Goal: Task Accomplishment & Management: Complete application form

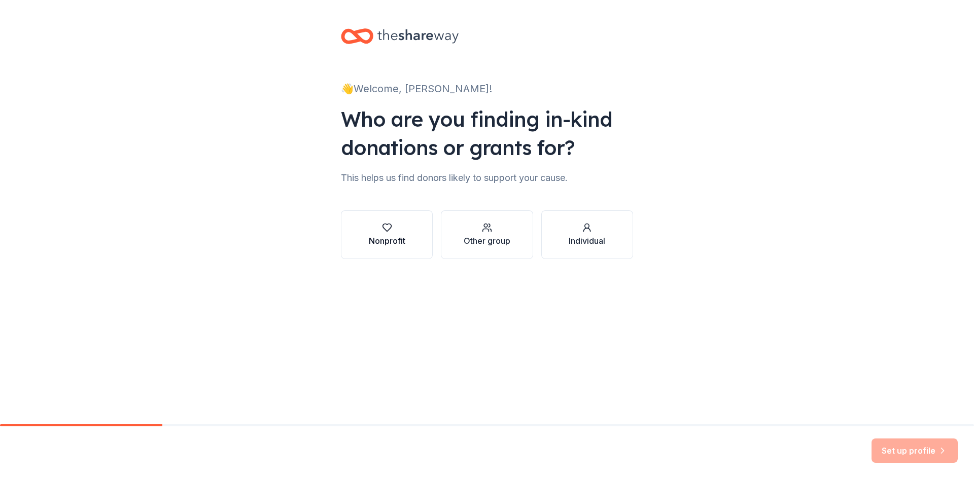
click at [383, 227] on icon "button" at bounding box center [386, 228] width 9 height 8
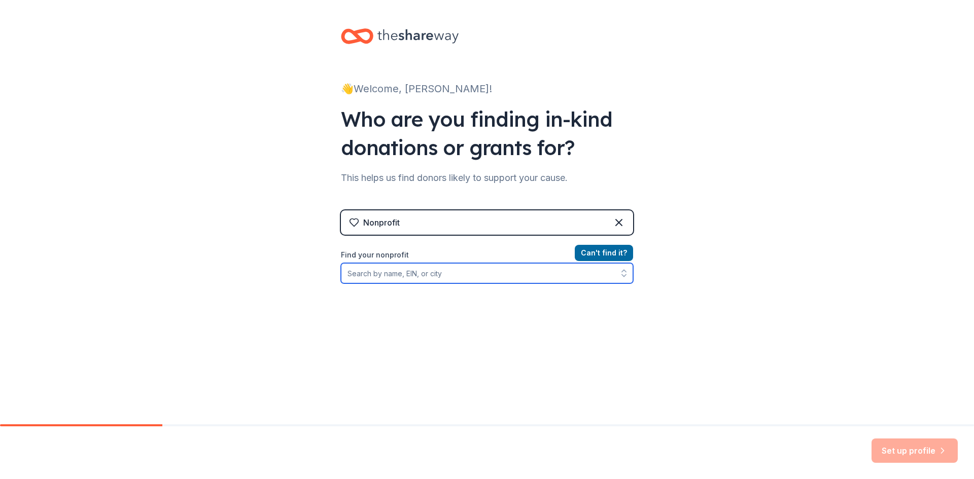
click at [525, 280] on input "Find your nonprofit" at bounding box center [487, 273] width 292 height 20
type input "i stand with my pack"
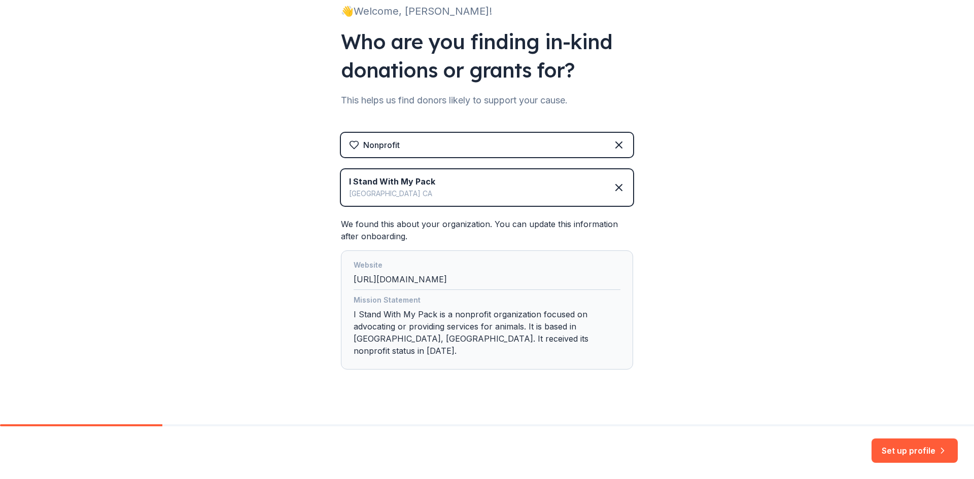
scroll to position [80, 0]
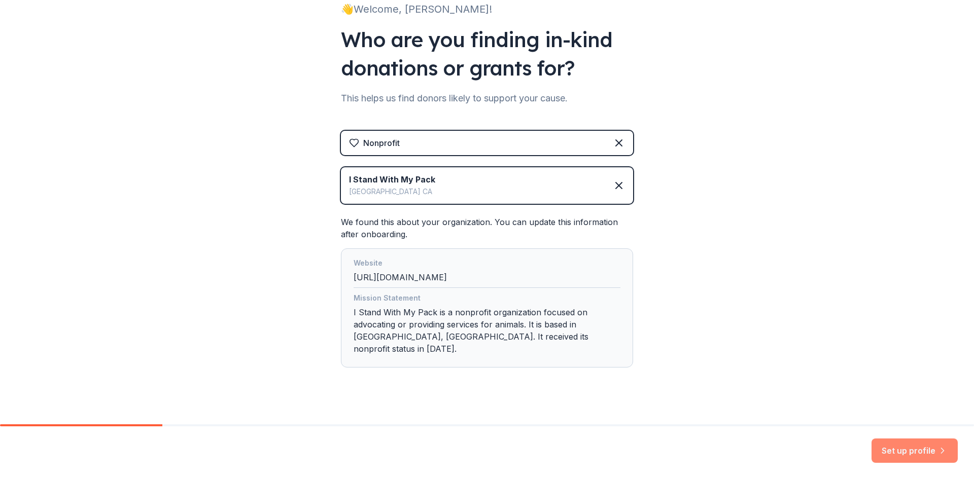
click at [890, 448] on button "Set up profile" at bounding box center [914, 451] width 86 height 24
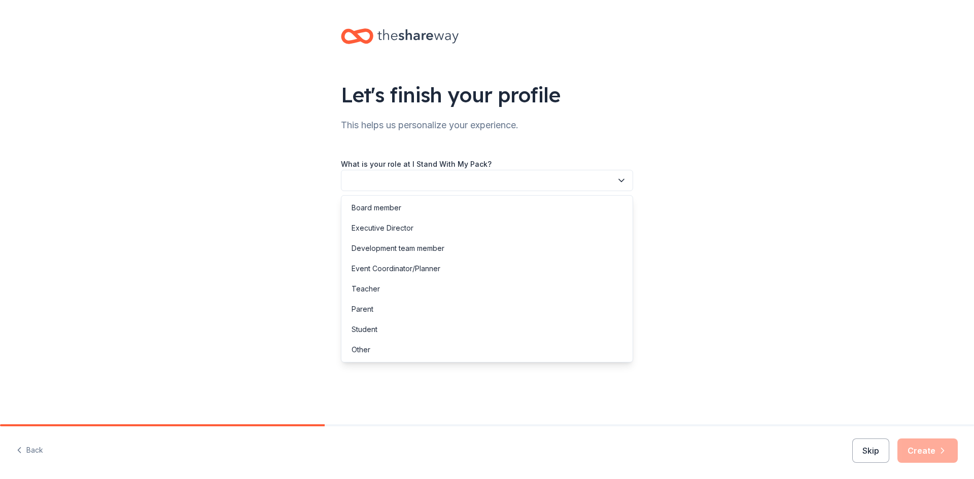
click at [480, 178] on button "button" at bounding box center [487, 180] width 292 height 21
click at [411, 208] on div "Board member" at bounding box center [486, 208] width 287 height 20
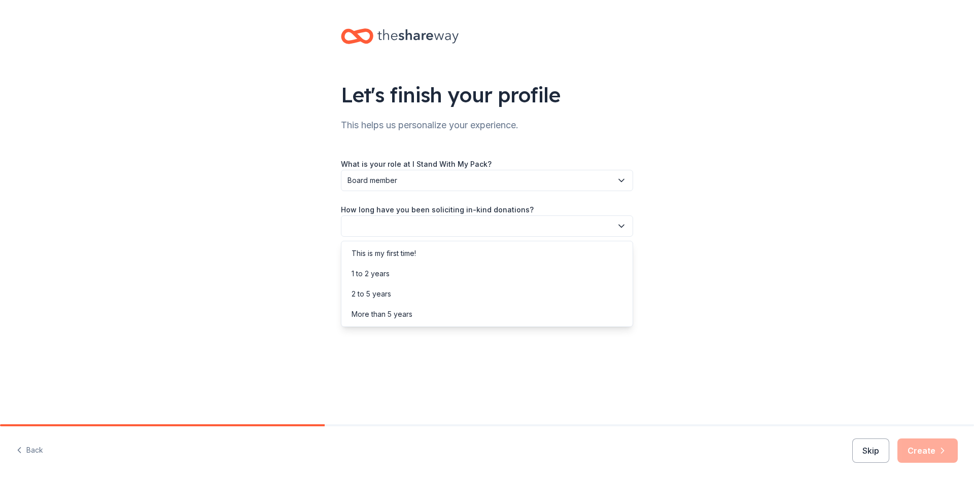
click at [424, 228] on button "button" at bounding box center [487, 226] width 292 height 21
click at [419, 249] on div "This is my first time!" at bounding box center [486, 253] width 287 height 20
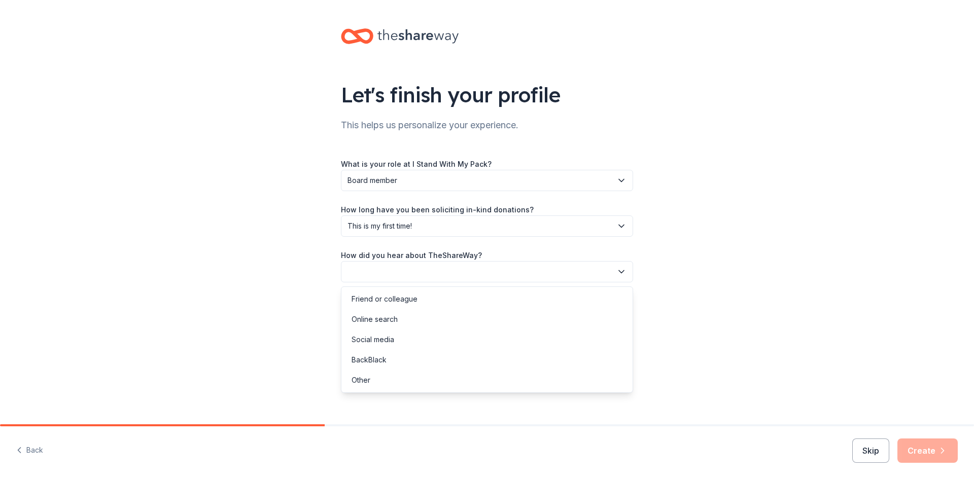
click at [420, 271] on button "button" at bounding box center [487, 271] width 292 height 21
click at [415, 312] on div "Online search" at bounding box center [486, 319] width 287 height 20
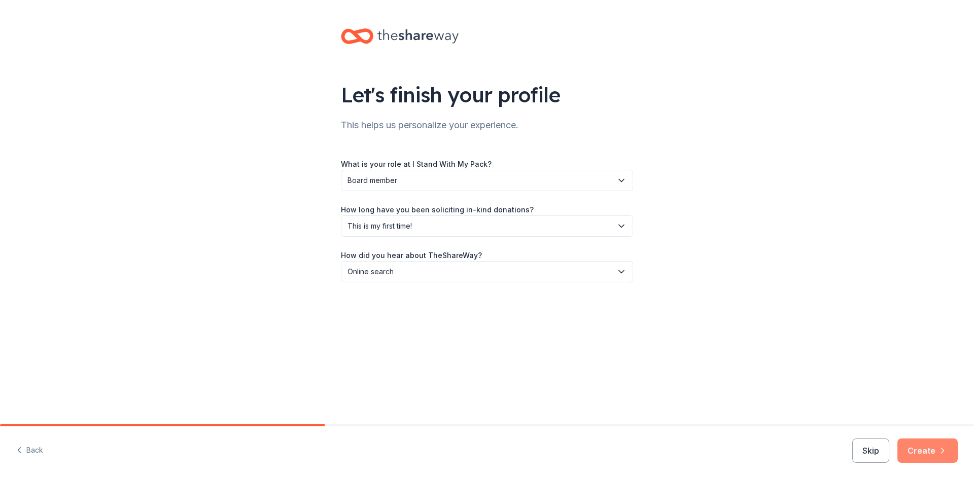
click at [935, 444] on button "Create" at bounding box center [927, 451] width 60 height 24
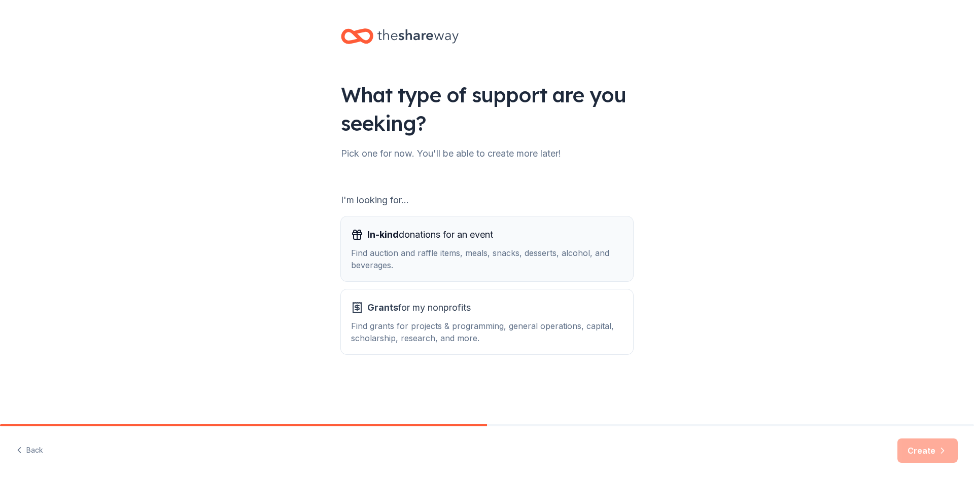
click at [514, 230] on div "In-kind donations for an event" at bounding box center [487, 235] width 272 height 16
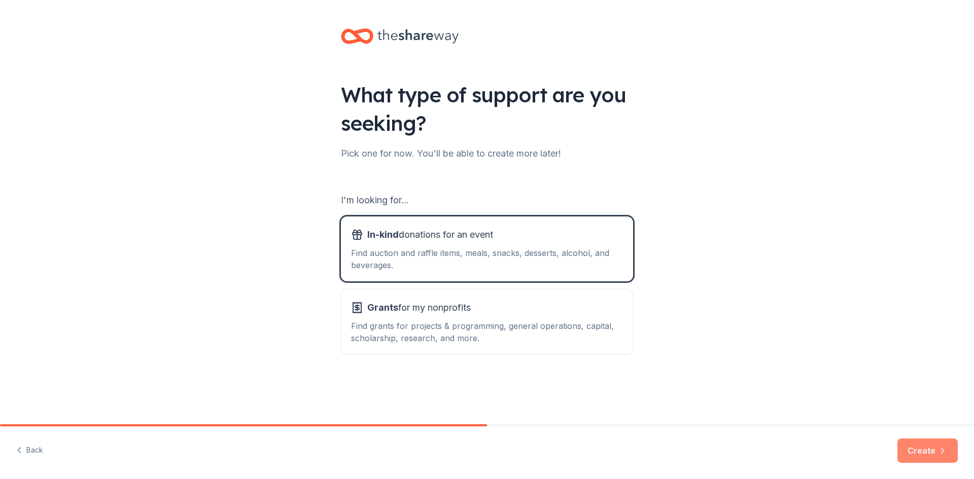
click at [921, 448] on button "Create" at bounding box center [927, 451] width 60 height 24
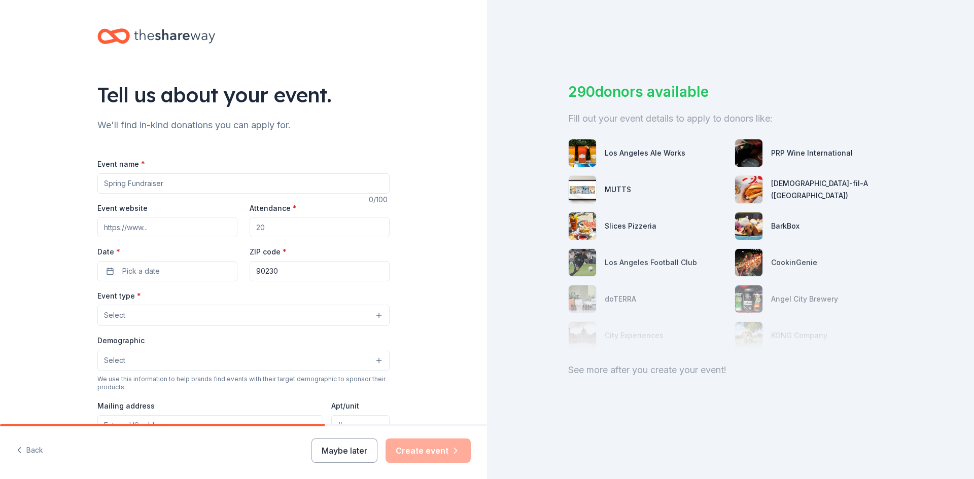
click at [203, 182] on input "Event name *" at bounding box center [243, 183] width 292 height 20
type input "10th Anniversary Celebration - A Night For the Pack"
paste input "[URL][DOMAIN_NAME]"
type input "[URL][DOMAIN_NAME]"
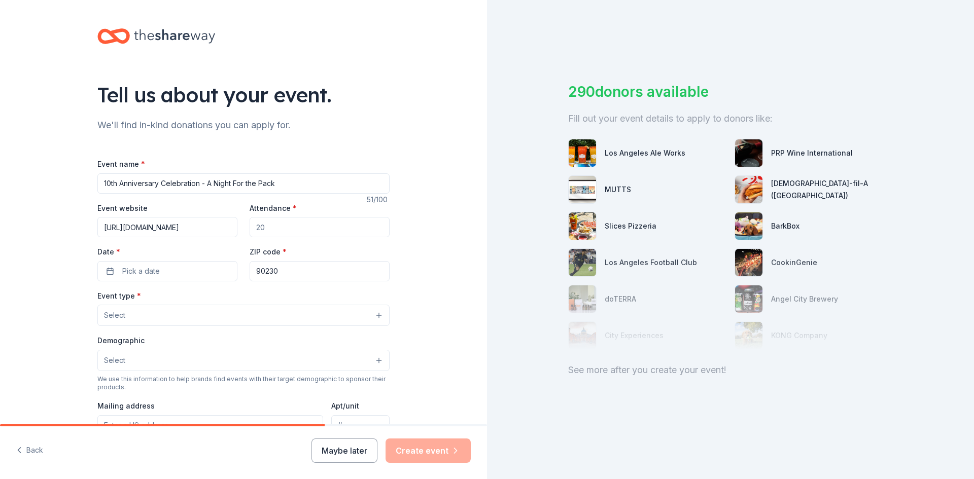
scroll to position [0, 0]
type input "100"
click at [160, 269] on button "Pick a date" at bounding box center [167, 271] width 140 height 20
click at [218, 298] on button "Go to next month" at bounding box center [218, 298] width 14 height 14
click at [215, 353] on button "11" at bounding box center [218, 358] width 18 height 18
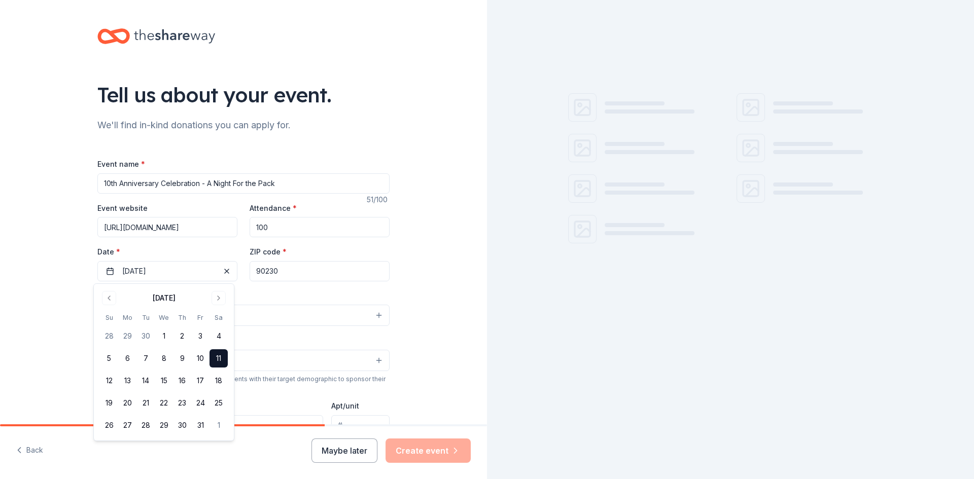
click at [313, 277] on input "90230" at bounding box center [319, 271] width 140 height 20
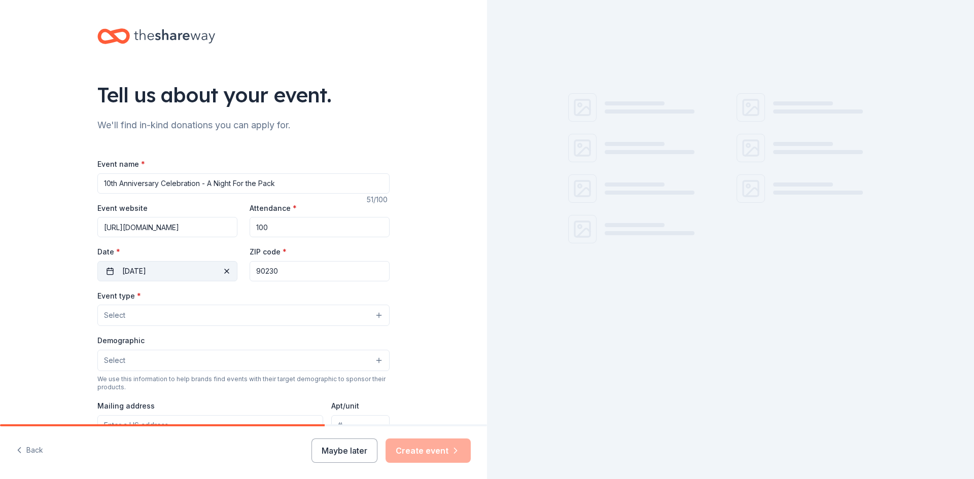
drag, startPoint x: 309, startPoint y: 273, endPoint x: 204, endPoint y: 273, distance: 105.0
click at [204, 273] on div "Event website [URL][DOMAIN_NAME] Attendance * 100 Date * [DATE] ZIP code * 90230" at bounding box center [243, 242] width 292 height 80
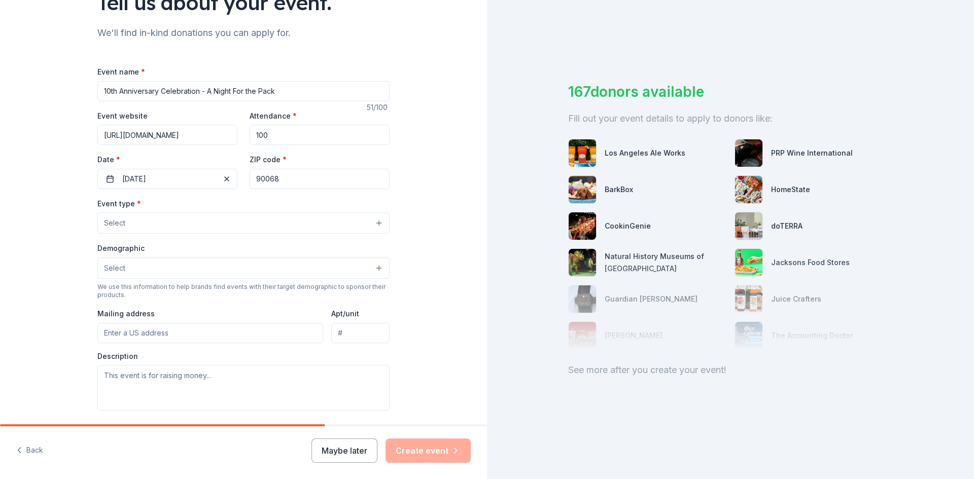
scroll to position [101, 0]
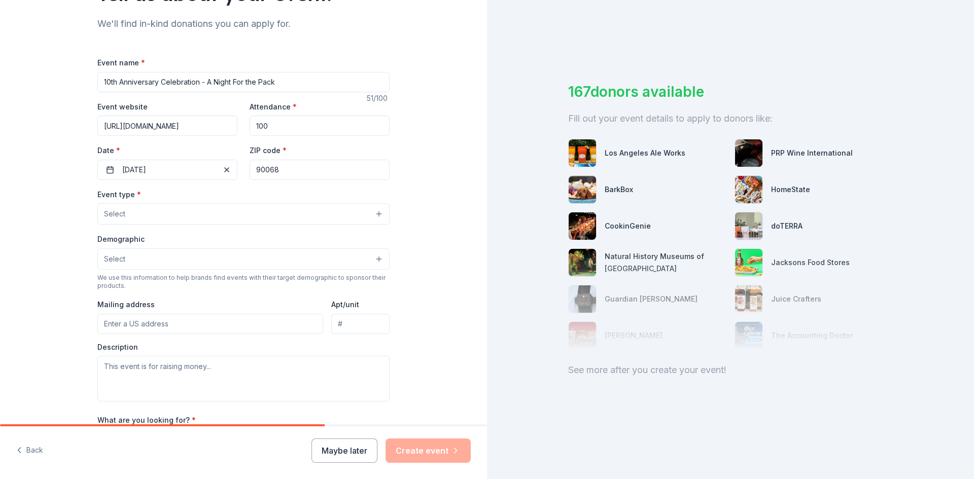
type input "90068"
click at [226, 212] on button "Select" at bounding box center [243, 213] width 292 height 21
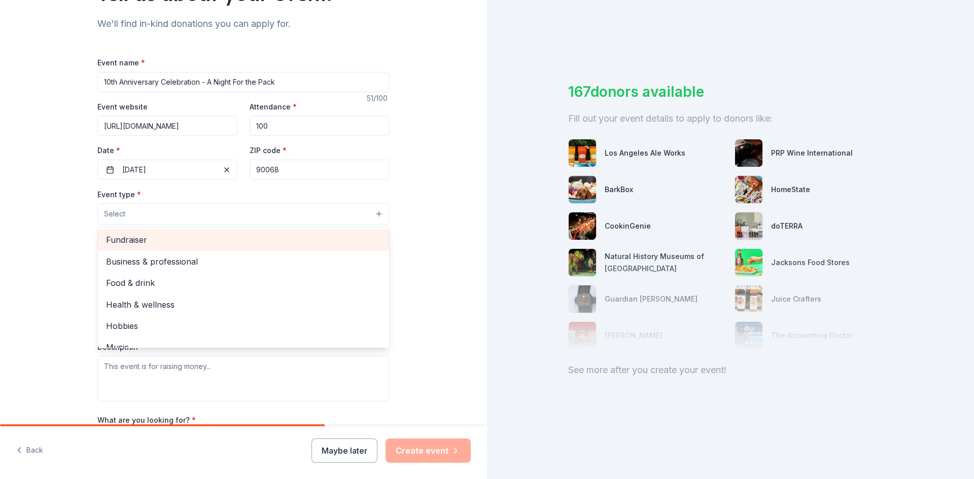
drag, startPoint x: 149, startPoint y: 236, endPoint x: 114, endPoint y: 239, distance: 35.1
click at [114, 239] on span "Fundraiser" at bounding box center [243, 239] width 275 height 13
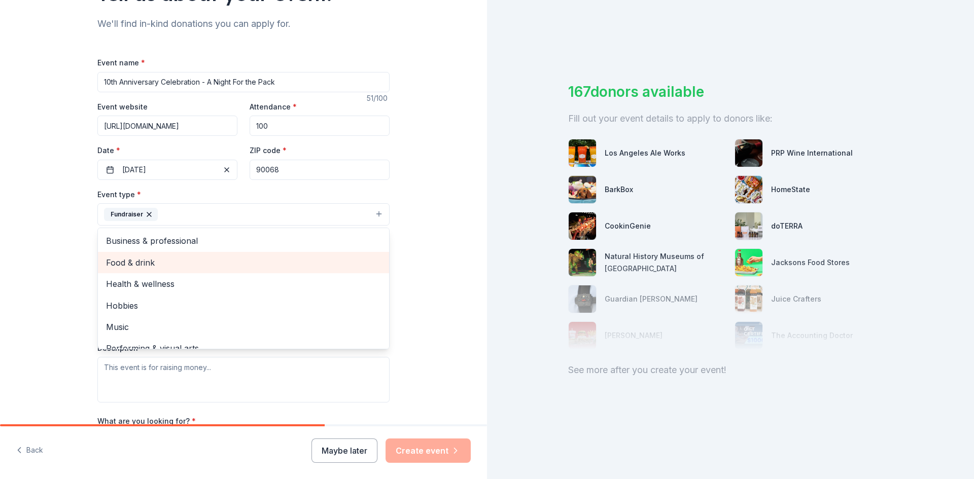
click at [122, 266] on span "Food & drink" at bounding box center [243, 262] width 275 height 13
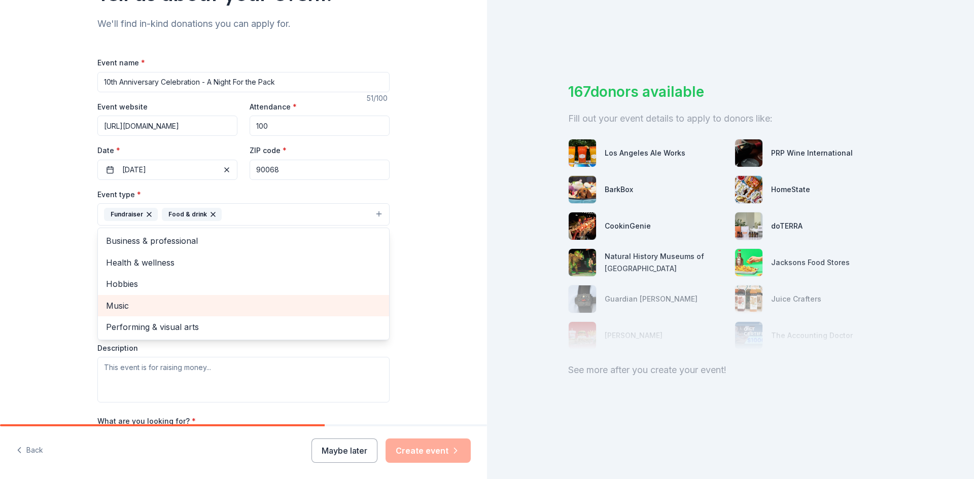
click at [146, 303] on span "Music" at bounding box center [243, 305] width 275 height 13
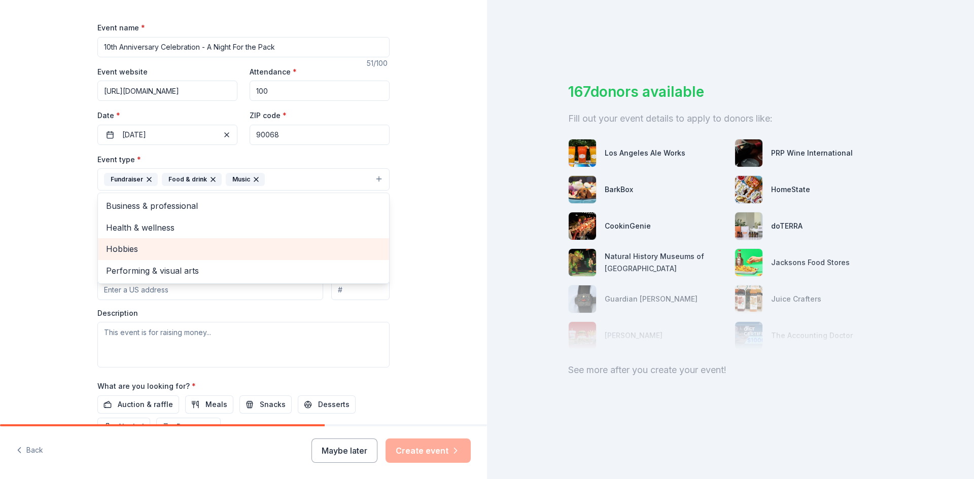
scroll to position [152, 0]
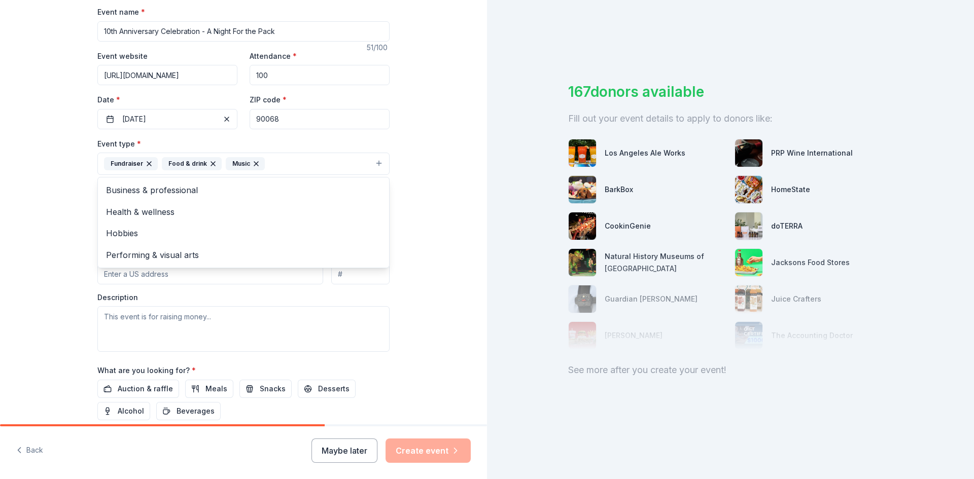
click at [58, 259] on div "Tell us about your event. We'll find in-kind donations you can apply for. Event…" at bounding box center [243, 186] width 487 height 676
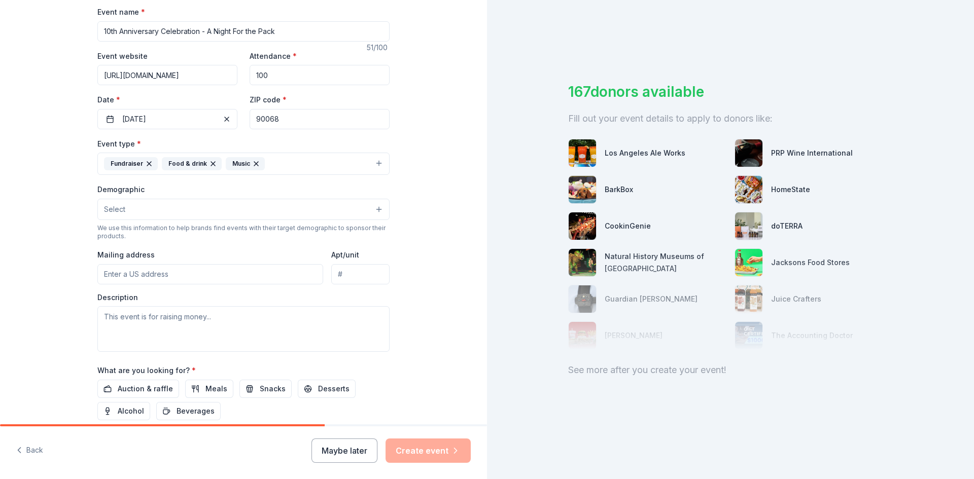
click at [153, 205] on button "Select" at bounding box center [243, 209] width 292 height 21
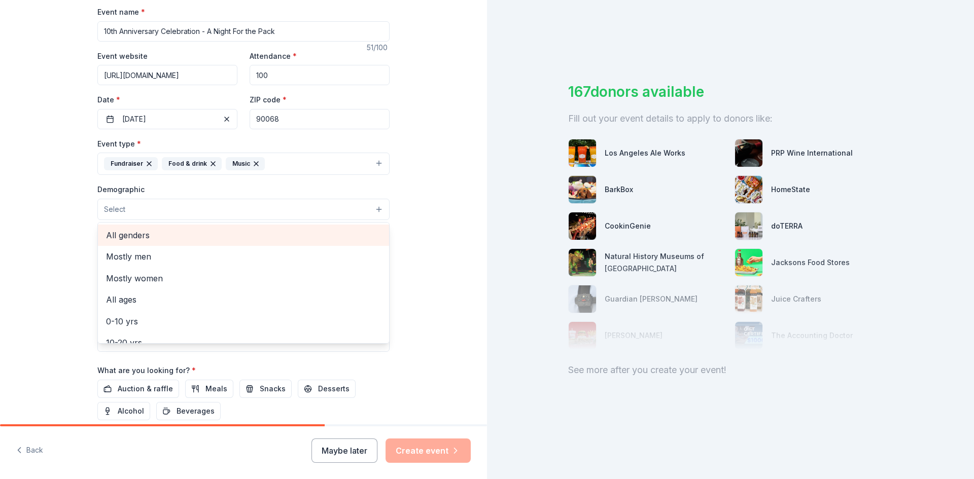
click at [156, 240] on span "All genders" at bounding box center [243, 235] width 275 height 13
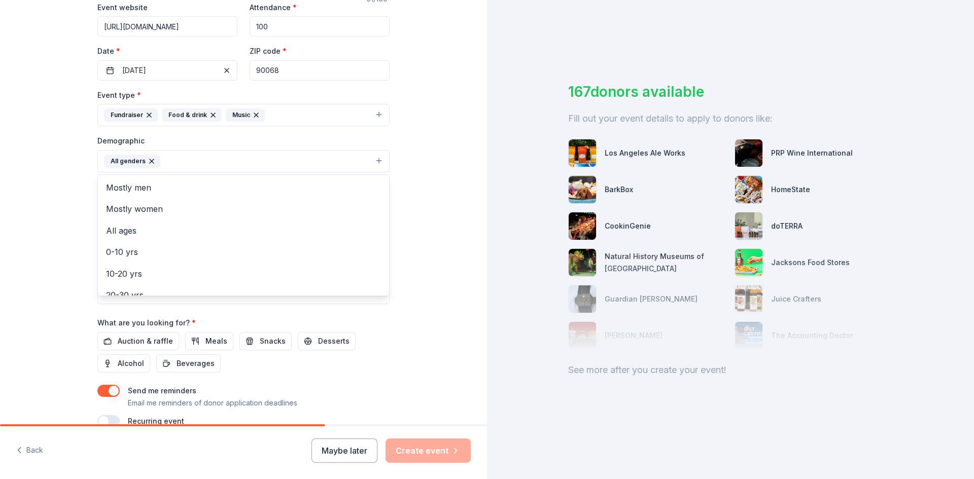
scroll to position [203, 0]
click at [71, 240] on div "Tell us about your event. We'll find in-kind donations you can apply for. Event…" at bounding box center [243, 135] width 487 height 677
click at [188, 156] on button "All genders" at bounding box center [243, 159] width 292 height 22
click at [158, 206] on span "Mostly women" at bounding box center [243, 206] width 275 height 13
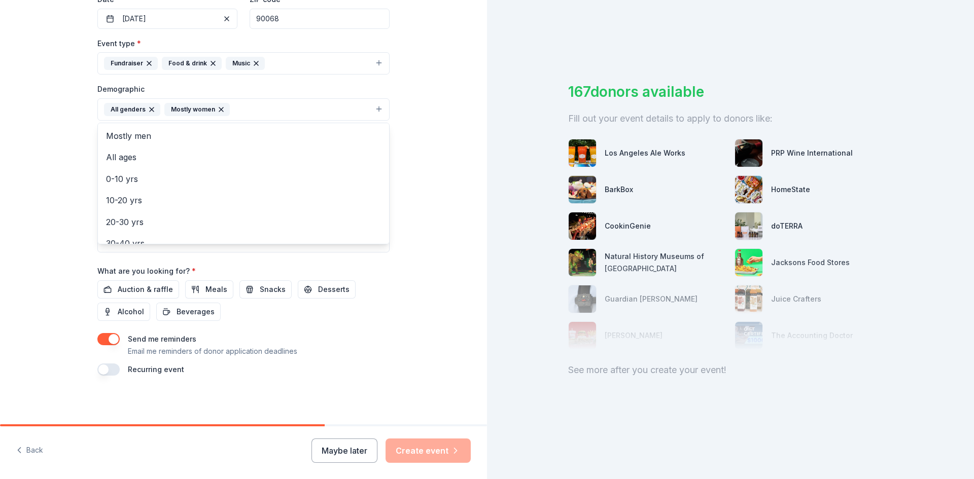
click at [84, 228] on div "Tell us about your event. We'll find in-kind donations you can apply for. Event…" at bounding box center [243, 85] width 325 height 677
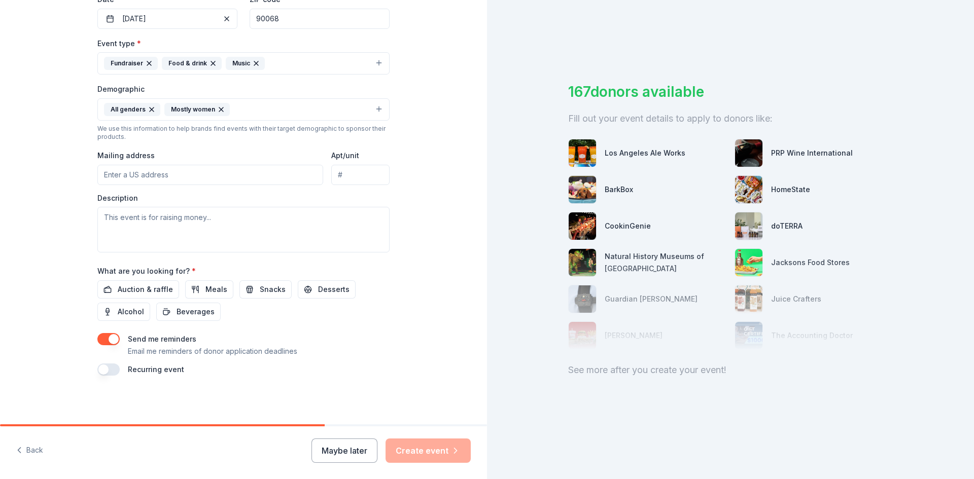
click at [251, 109] on button "All genders Mostly women" at bounding box center [243, 109] width 292 height 22
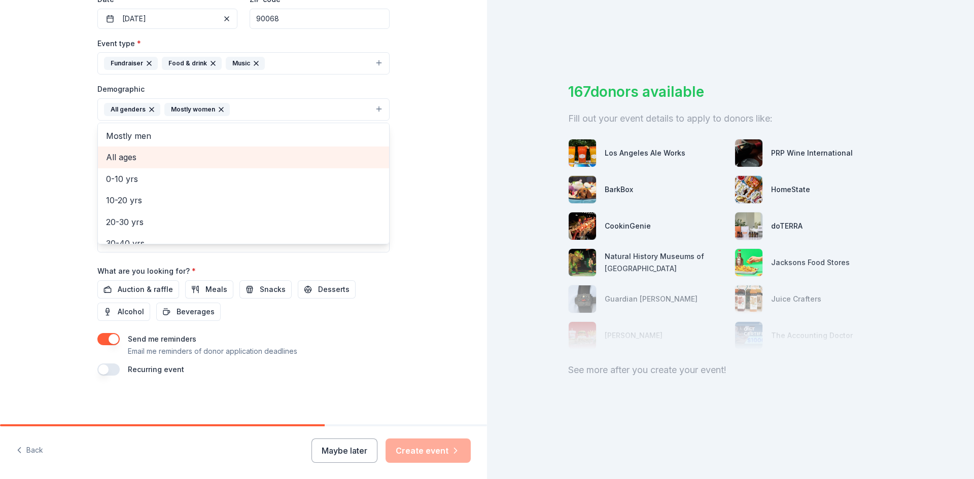
click at [126, 159] on span "All ages" at bounding box center [243, 157] width 275 height 13
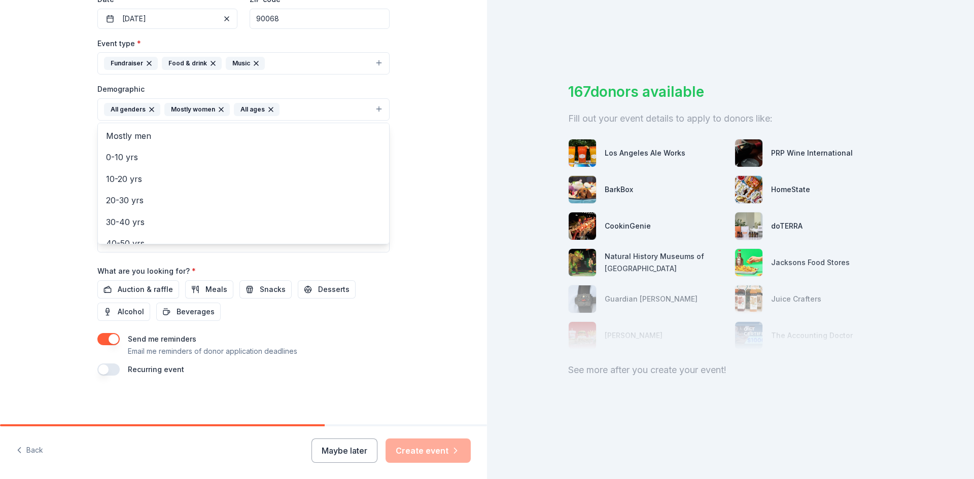
click at [50, 200] on div "Tell us about your event. We'll find in-kind donations you can apply for. Event…" at bounding box center [243, 85] width 487 height 677
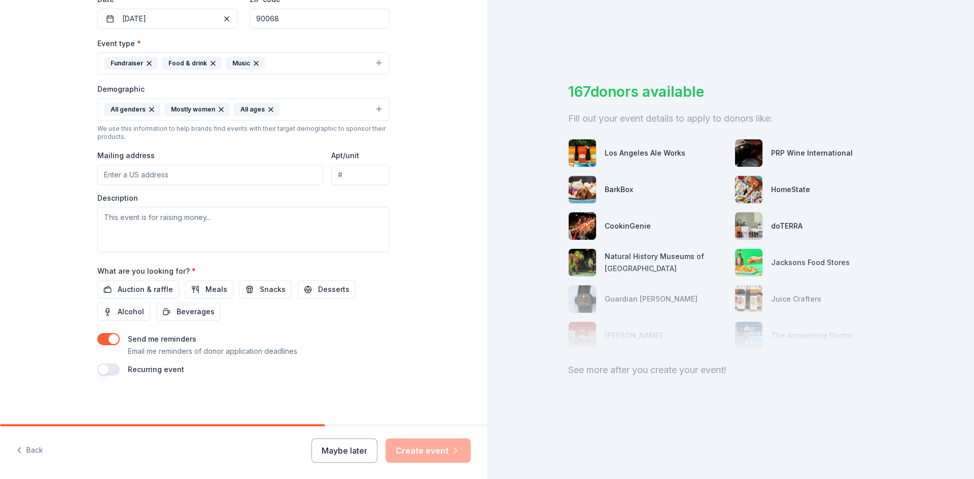
click at [132, 176] on input "Mailing address" at bounding box center [210, 175] width 226 height 20
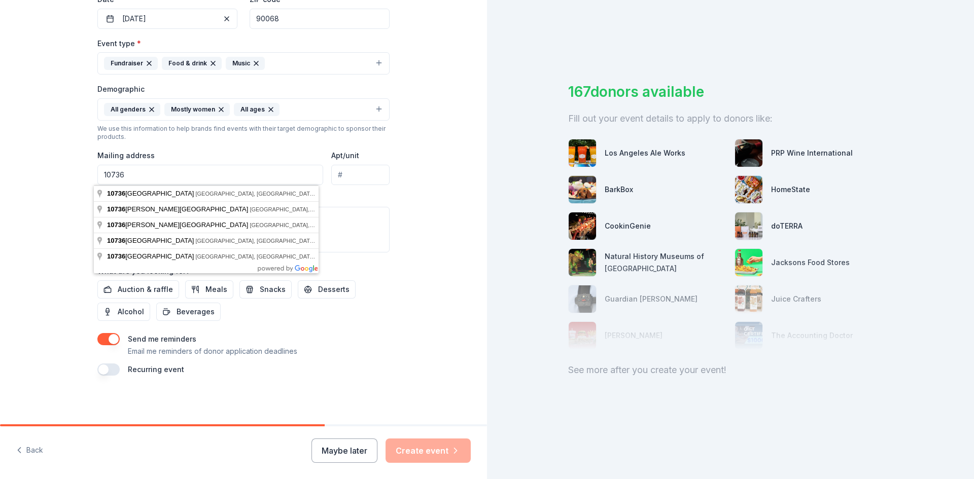
click at [230, 184] on input "10736" at bounding box center [210, 175] width 226 height 20
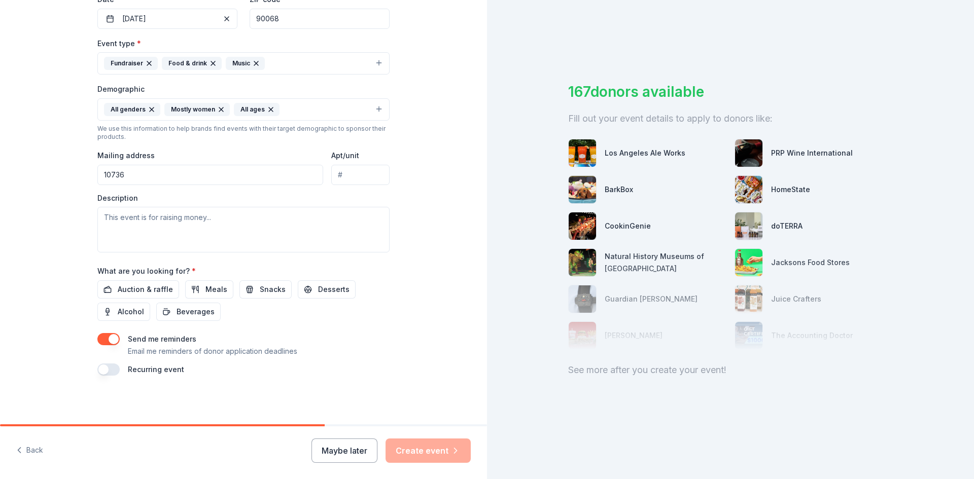
click at [189, 167] on input "10736" at bounding box center [210, 175] width 226 height 20
click at [199, 175] on input "10736" at bounding box center [210, 175] width 226 height 20
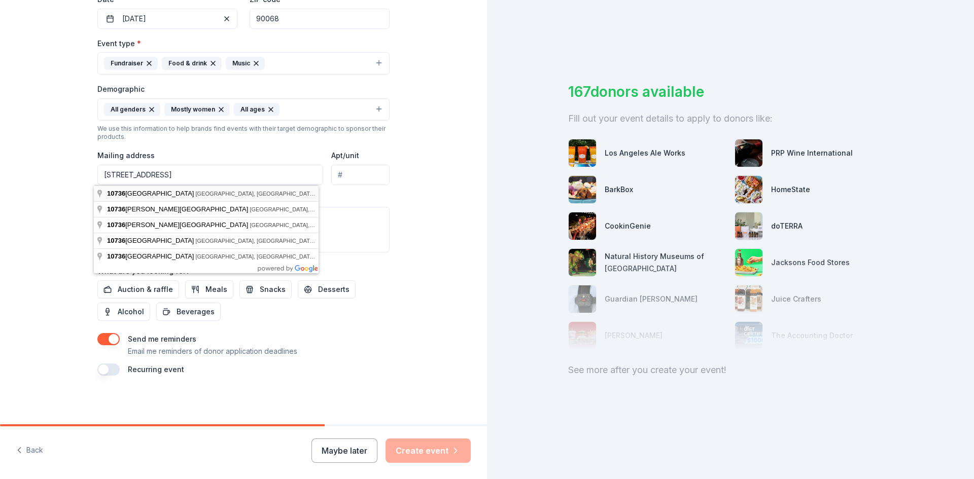
type input "[STREET_ADDRESS]"
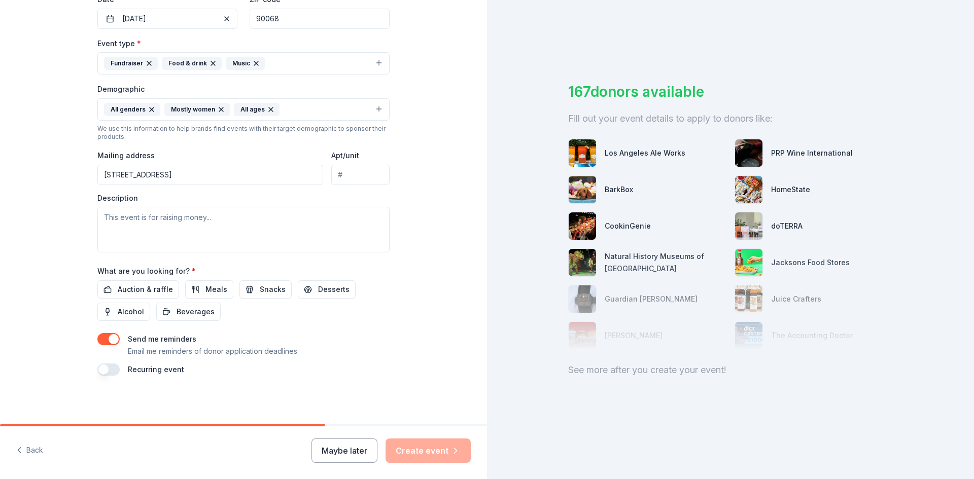
click at [359, 172] on input "Apt/unit" at bounding box center [360, 175] width 58 height 20
type input "273"
click at [248, 231] on textarea at bounding box center [243, 230] width 292 height 46
paste textarea "Celebrating 10 Years of Saving Lives & Honoring the People and Partners who mad…"
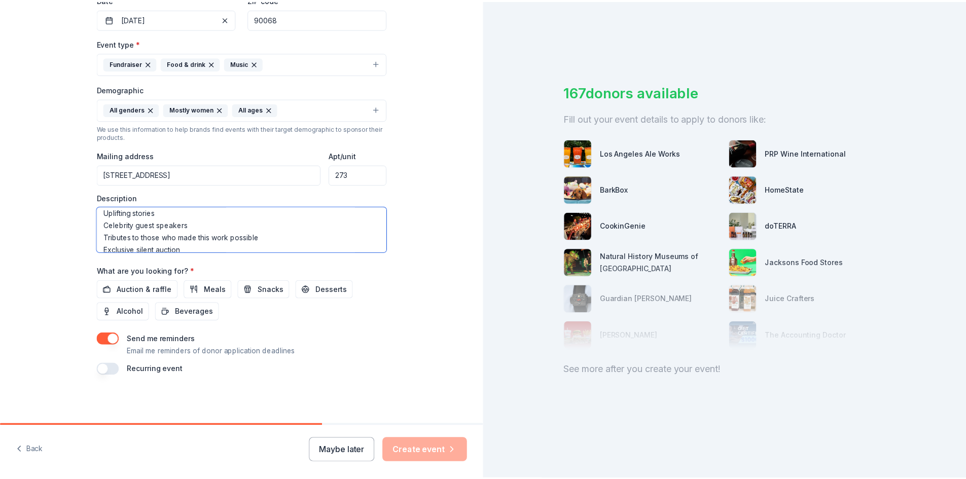
scroll to position [134, 0]
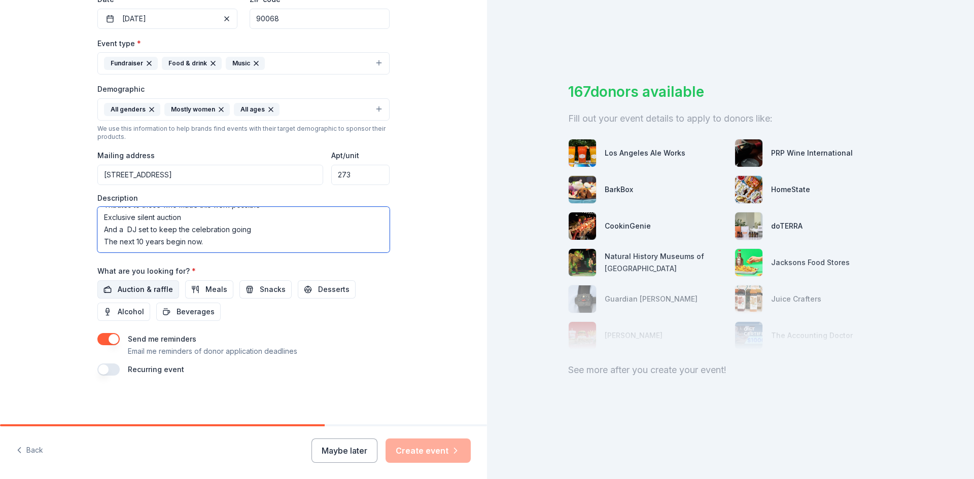
type textarea "Celebrating 10 Years of Saving Lives & Honoring the People and Partners who mad…"
click at [139, 288] on span "Auction & raffle" at bounding box center [145, 289] width 55 height 12
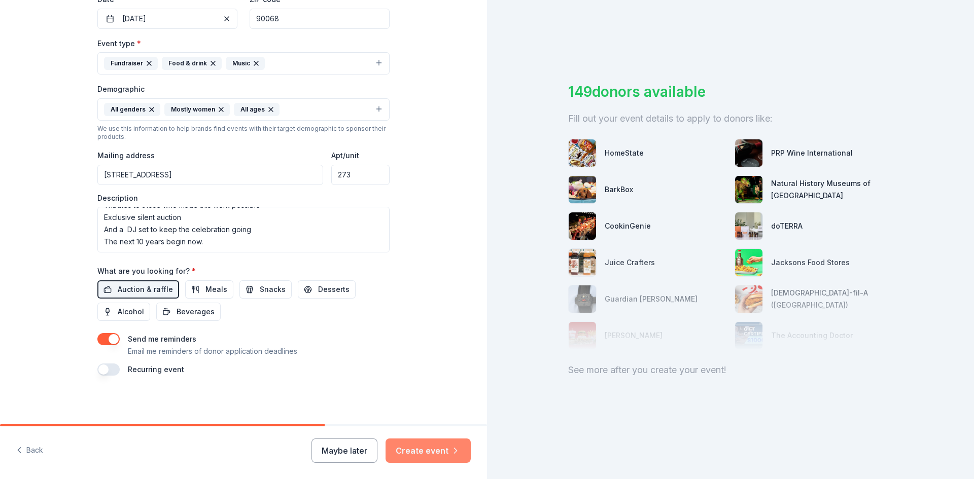
click at [420, 459] on button "Create event" at bounding box center [427, 451] width 85 height 24
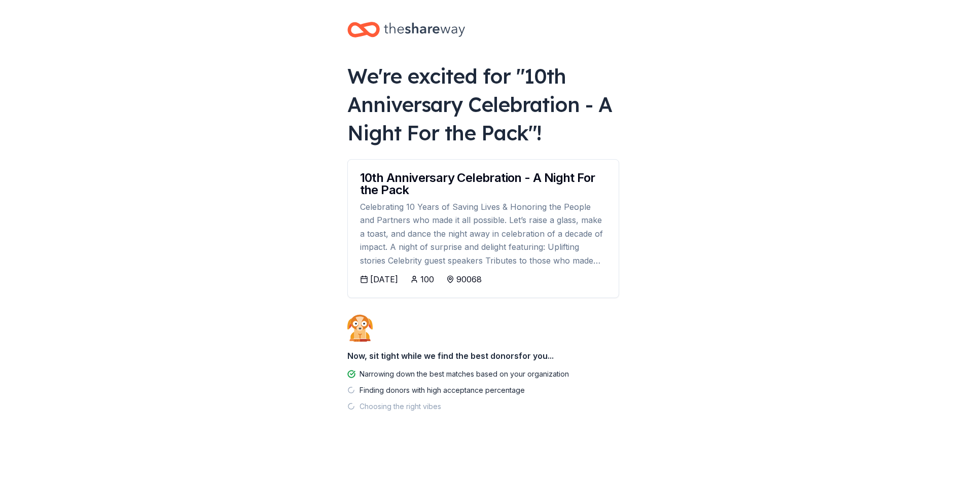
scroll to position [3, 0]
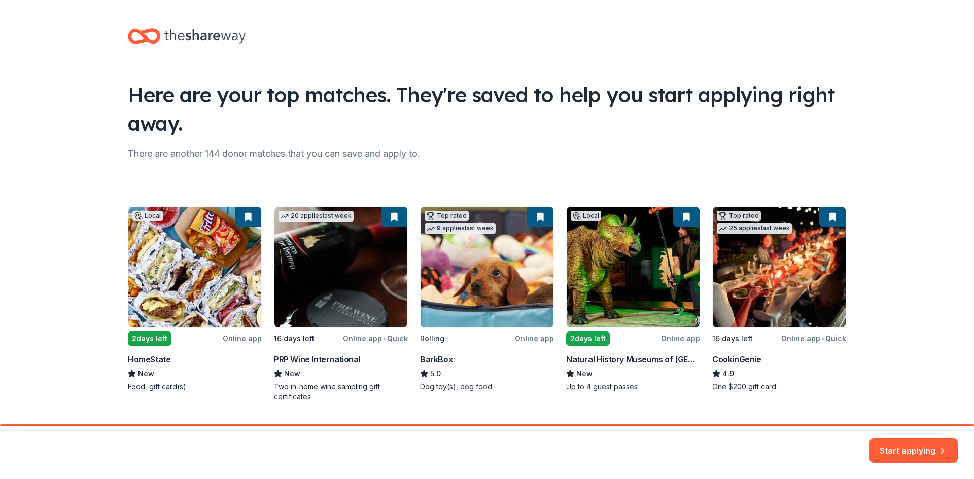
scroll to position [26, 0]
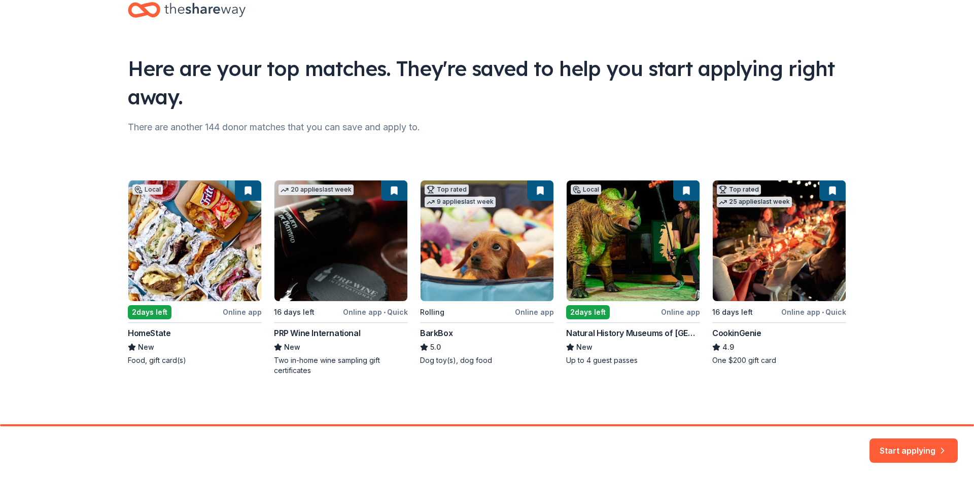
click at [491, 288] on div "Local 2 days left Online app HomeState New Food, gift card(s) 20 applies last w…" at bounding box center [487, 278] width 718 height 196
click at [497, 240] on div "Local 2 days left Online app HomeState New Food, gift card(s) 20 applies last w…" at bounding box center [487, 278] width 718 height 196
click at [890, 436] on button "Start applying" at bounding box center [913, 448] width 88 height 24
click at [902, 446] on div "Start applying" at bounding box center [913, 451] width 88 height 24
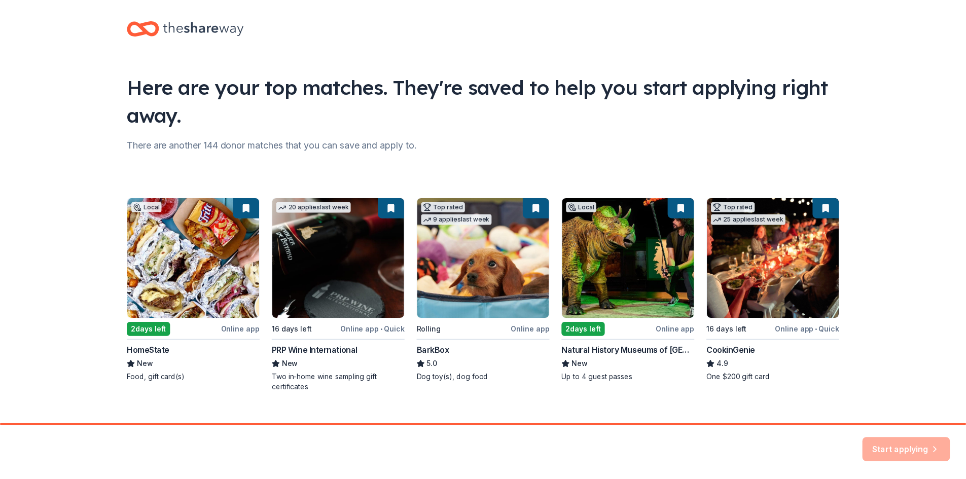
scroll to position [0, 0]
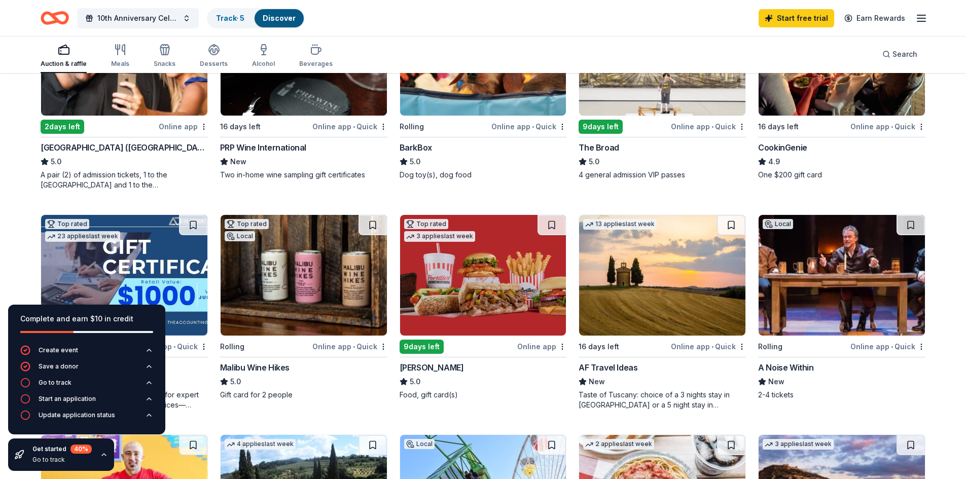
scroll to position [203, 0]
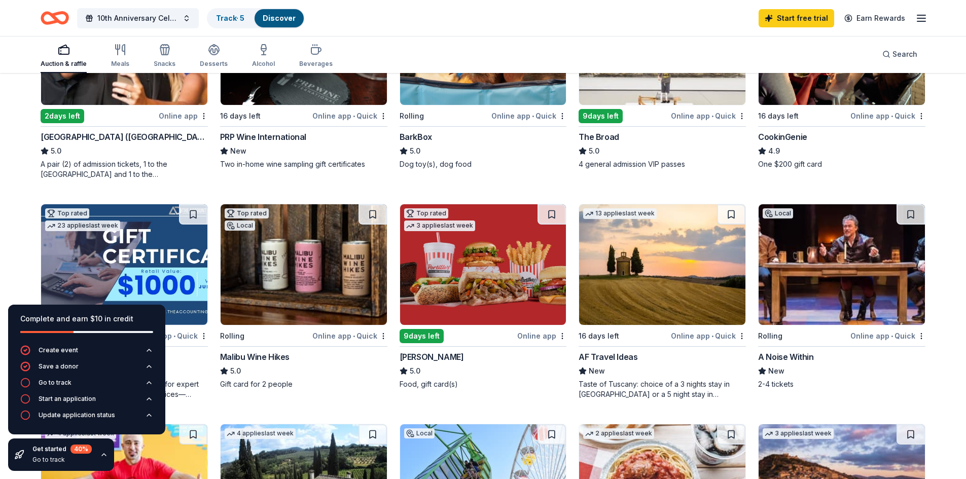
click at [649, 284] on img at bounding box center [662, 264] width 166 height 121
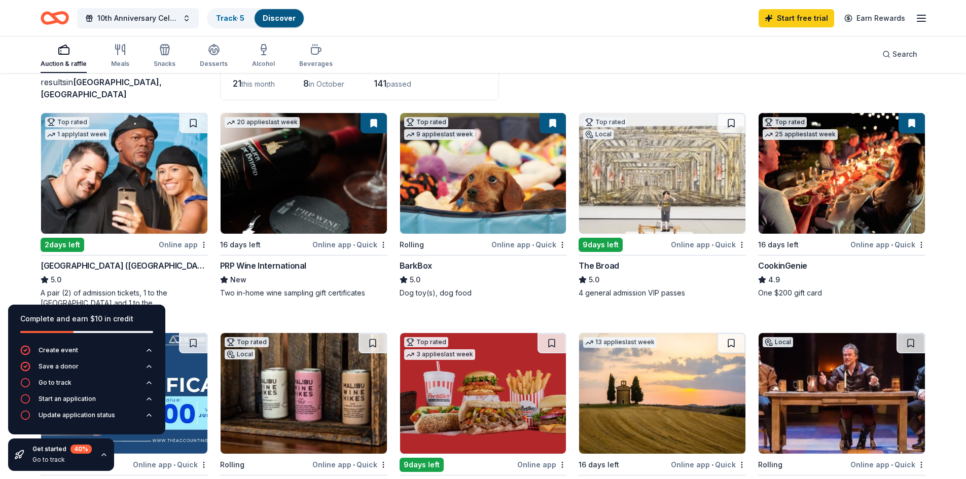
scroll to position [51, 0]
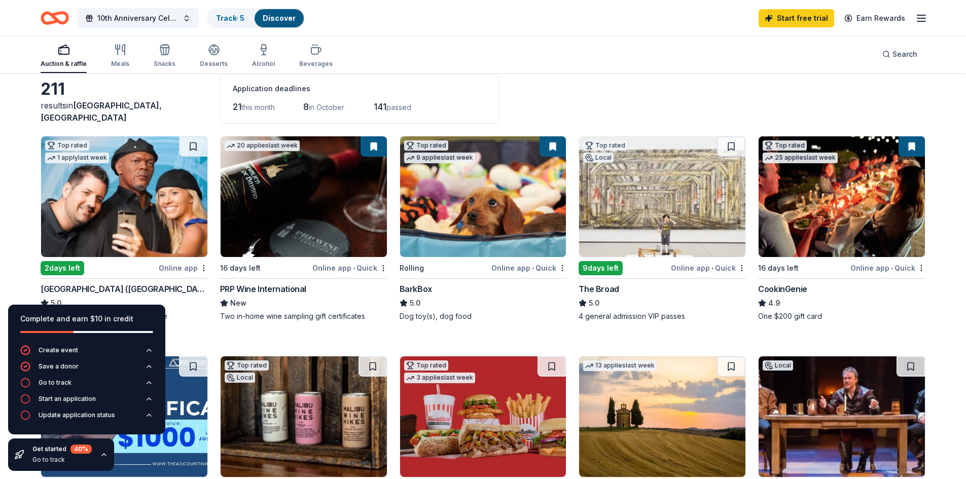
click at [811, 221] on img at bounding box center [842, 196] width 166 height 121
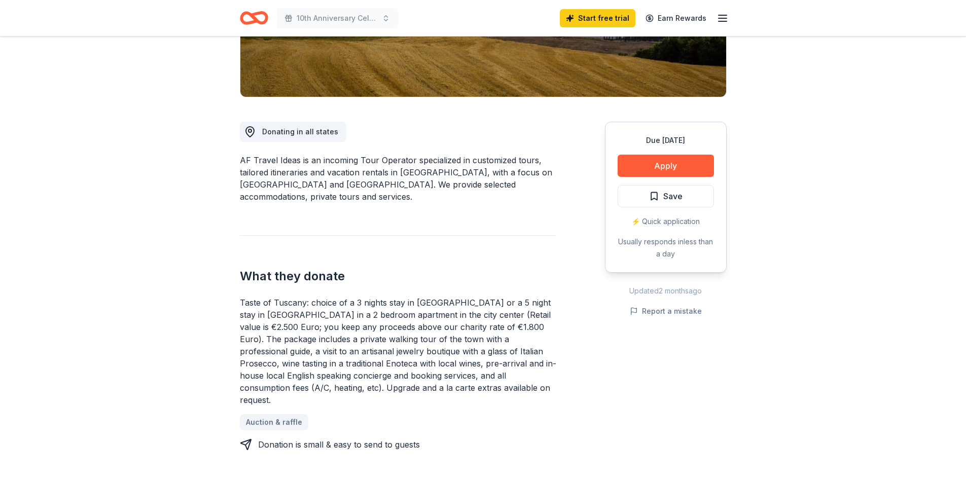
scroll to position [203, 0]
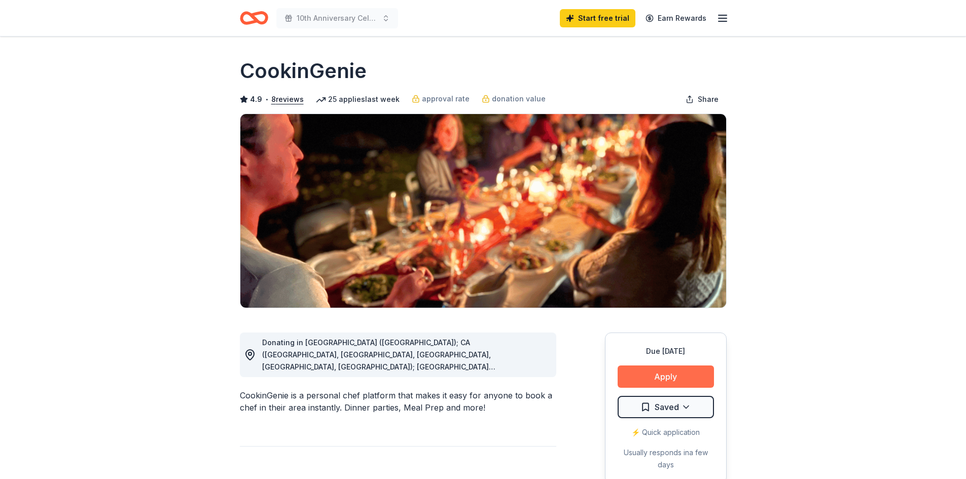
click at [665, 380] on button "Apply" at bounding box center [666, 377] width 96 height 22
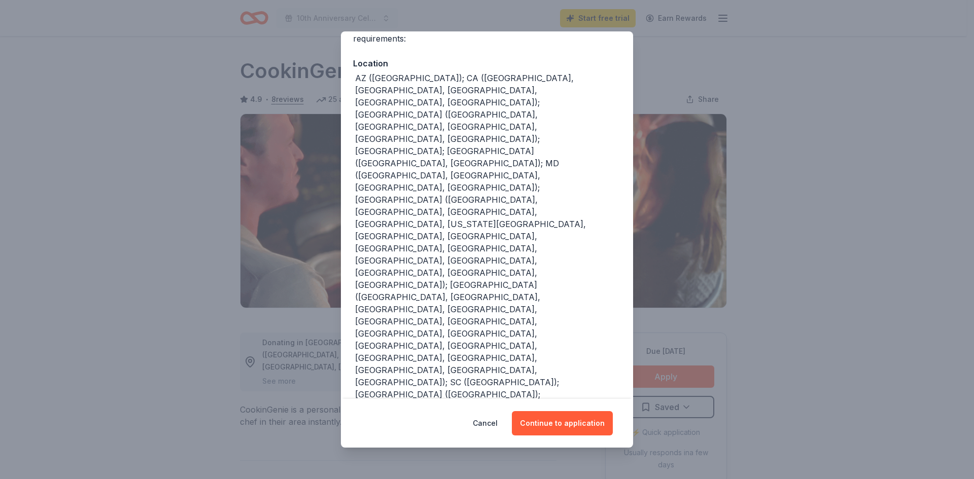
scroll to position [98, 0]
click at [569, 424] on button "Continue to application" at bounding box center [562, 423] width 101 height 24
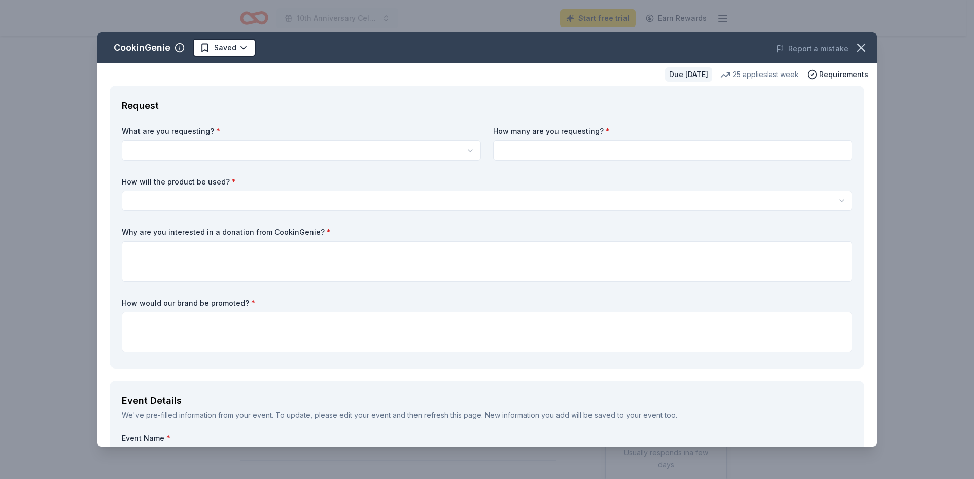
click at [428, 155] on html "10th Anniversary Celebration - A Night For the Pack Start free trial Earn Rewar…" at bounding box center [487, 239] width 974 height 479
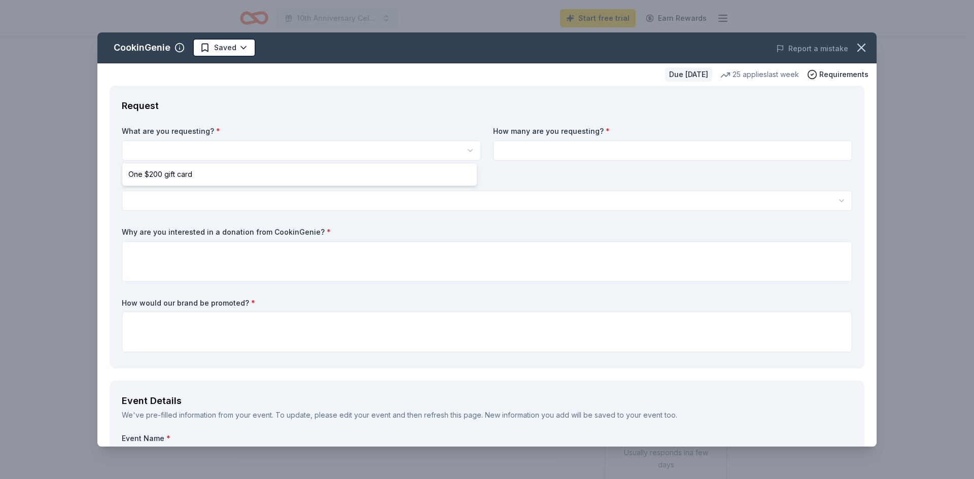
select select "One $200 gift card"
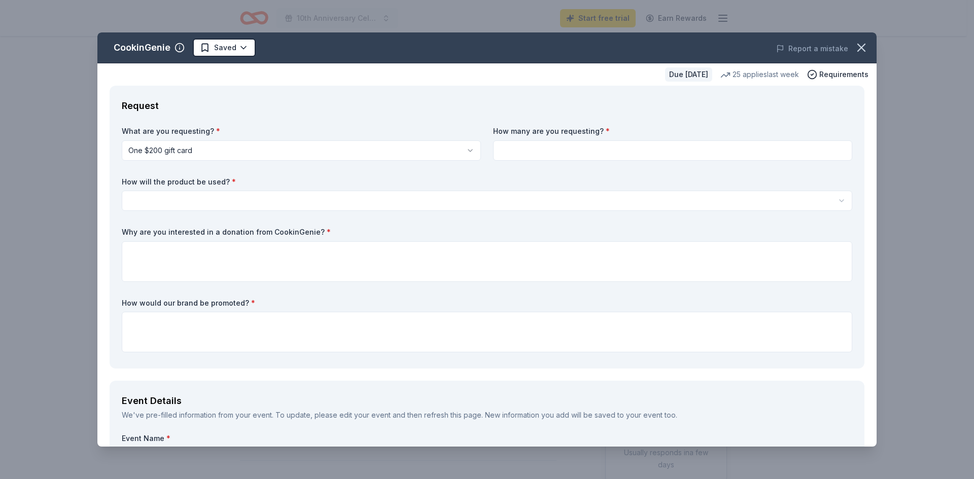
click at [563, 141] on input at bounding box center [672, 150] width 359 height 20
type input "1"
click at [519, 204] on html "10th Anniversary Celebration - A Night For the Pack Start free trial Earn Rewar…" at bounding box center [487, 239] width 974 height 479
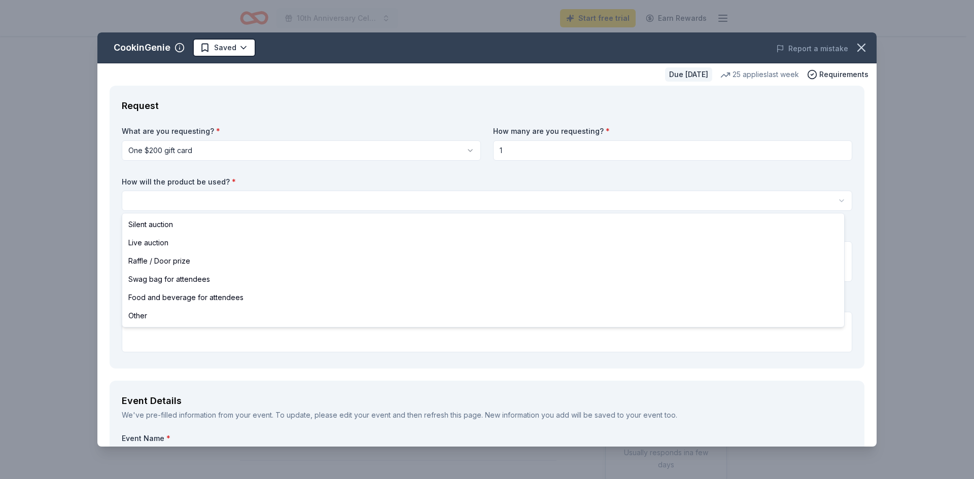
select select "silentAuction"
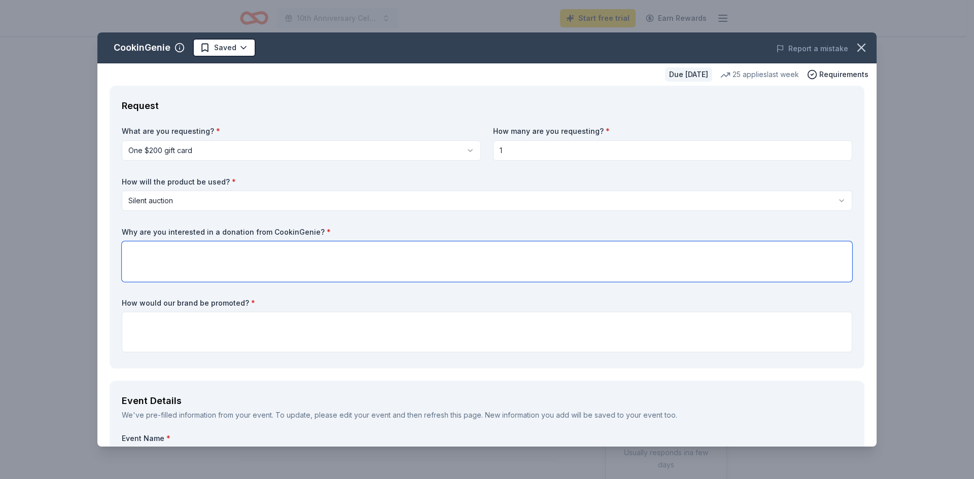
click at [202, 251] on textarea at bounding box center [487, 261] width 730 height 41
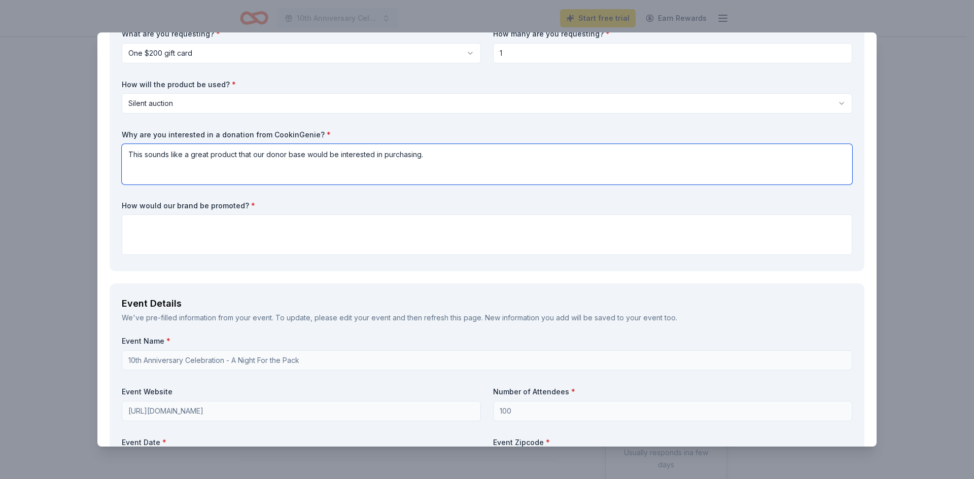
scroll to position [101, 0]
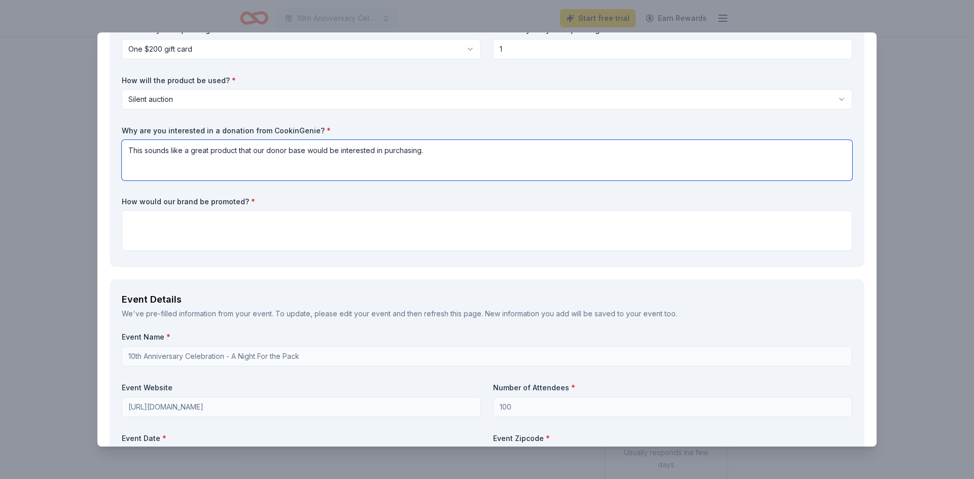
type textarea "This sounds like a great product that our donor base would be interested in pur…"
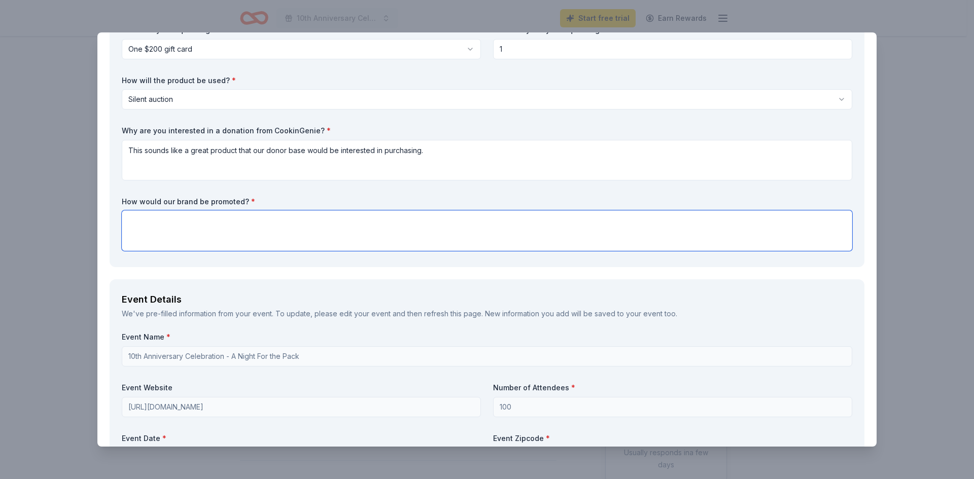
click at [204, 237] on textarea at bounding box center [487, 230] width 730 height 41
type textarea "W"
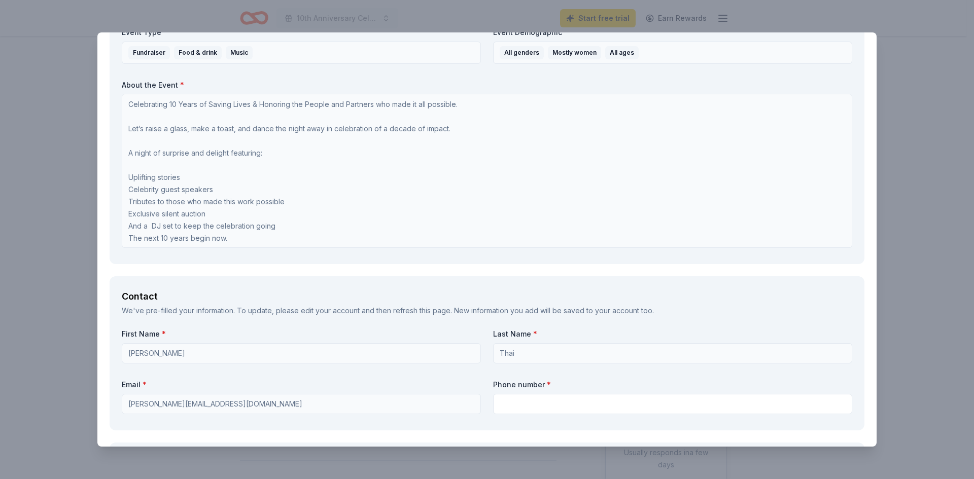
scroll to position [1, 0]
type textarea "We will have a list all products on our silent auction website."
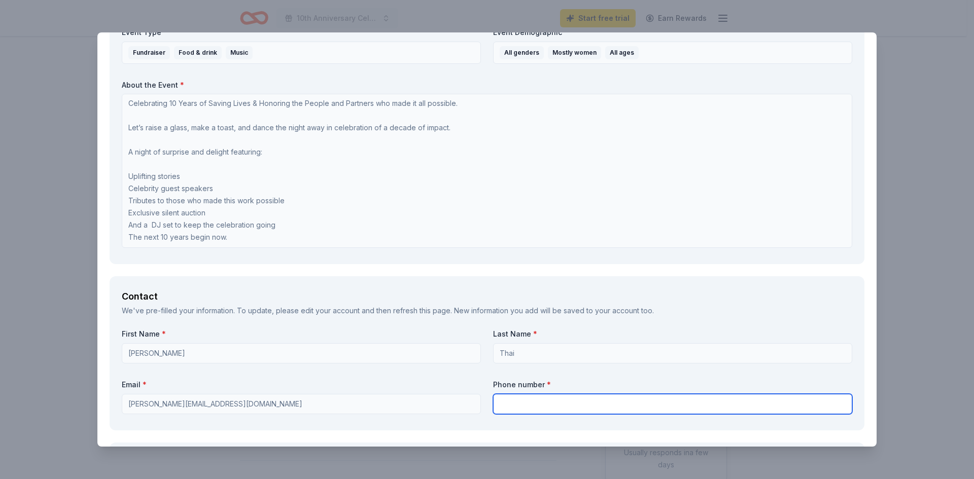
click at [520, 399] on input "text" at bounding box center [672, 404] width 359 height 20
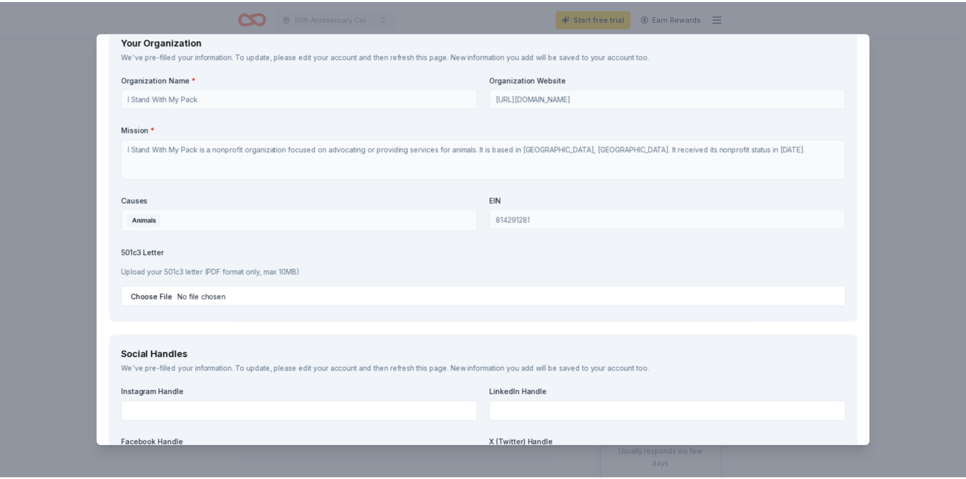
scroll to position [1014, 0]
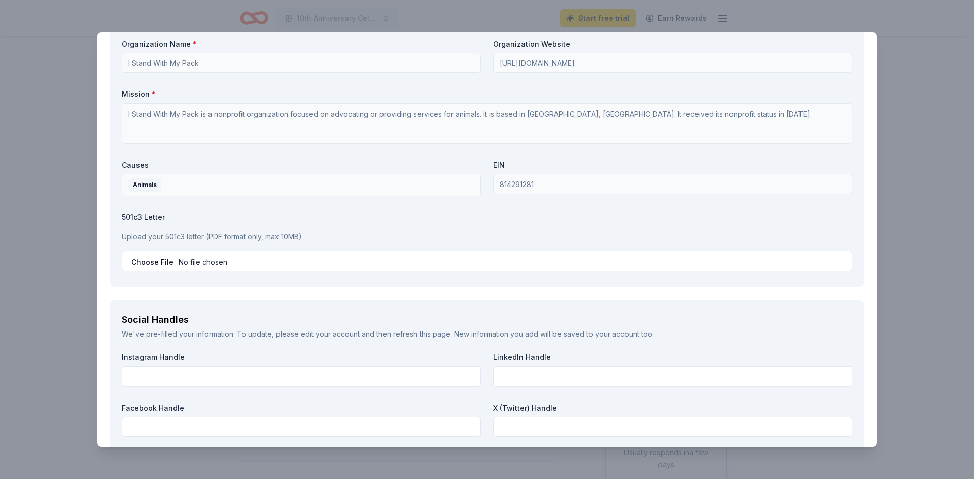
type input "9517513724"
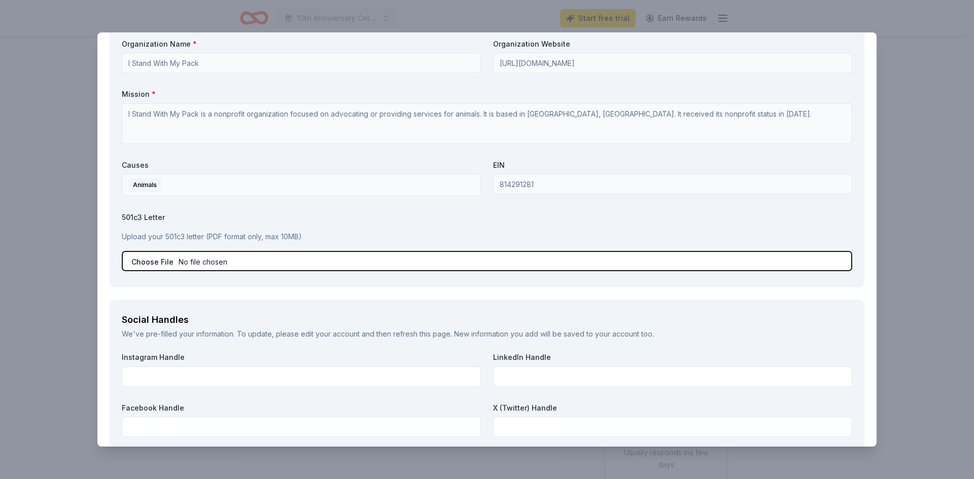
click at [159, 252] on input "file" at bounding box center [487, 261] width 730 height 20
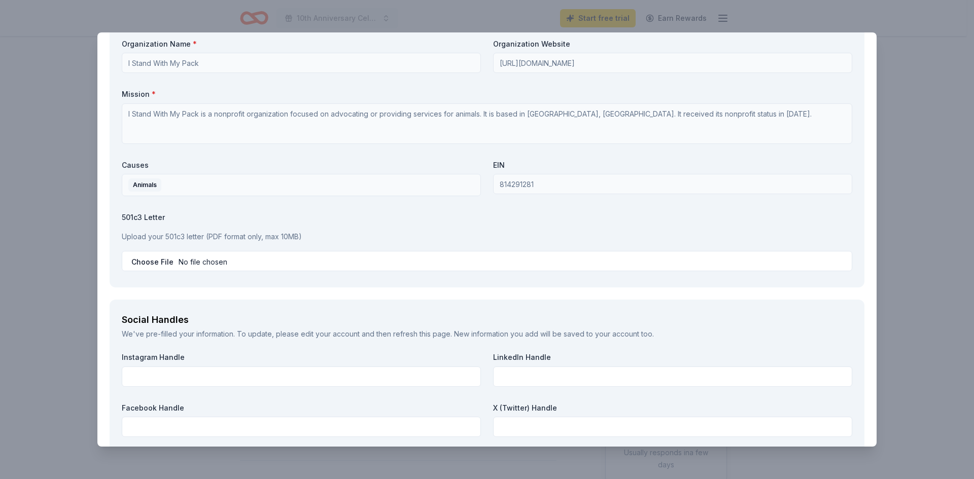
click at [911, 43] on div "CookinGenie Saved Report a mistake Due in 16 days 25 applies last week Requirem…" at bounding box center [487, 239] width 974 height 479
